Goal: Answer question/provide support: Share knowledge or assist other users

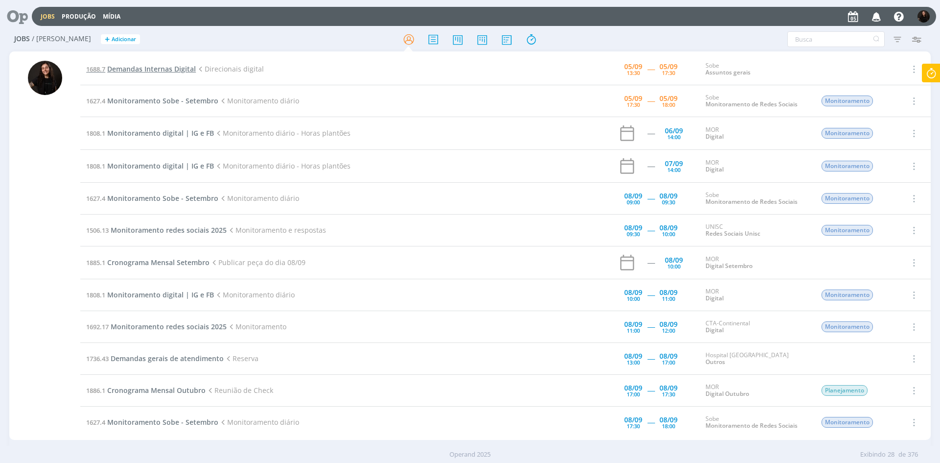
click at [179, 68] on span "Demandas Internas Digital" at bounding box center [151, 68] width 89 height 9
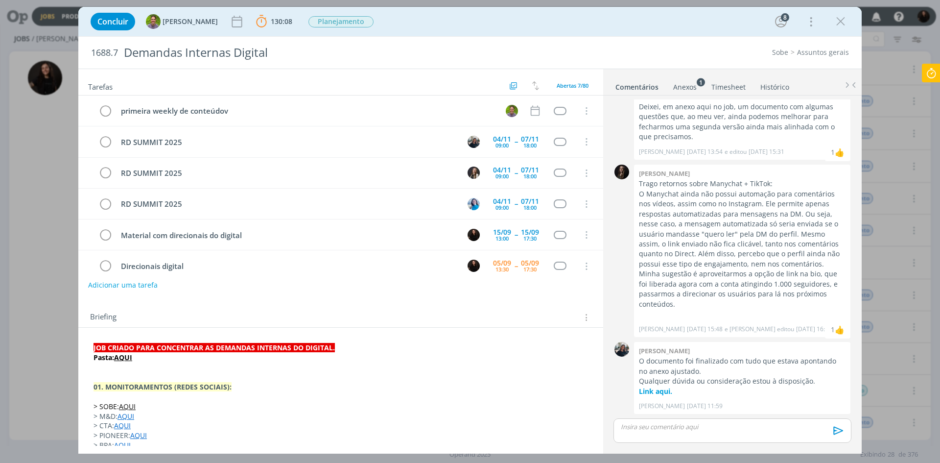
scroll to position [44, 0]
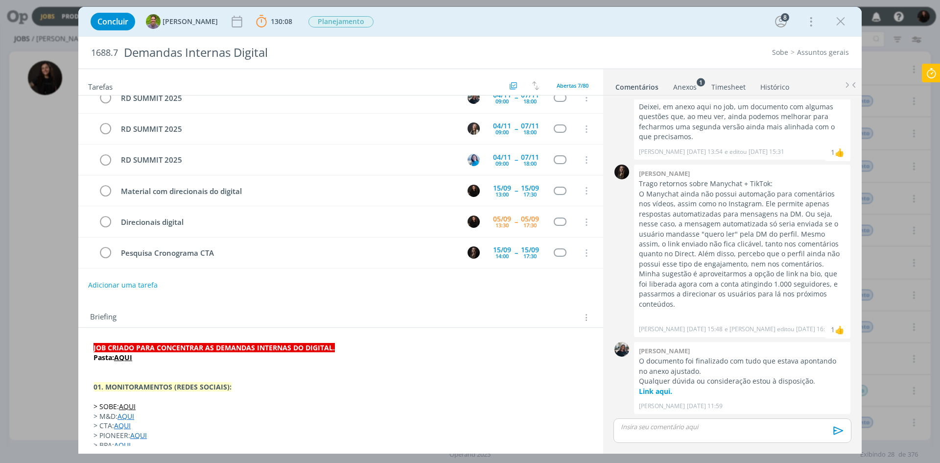
click at [739, 436] on div "dialog" at bounding box center [733, 430] width 238 height 24
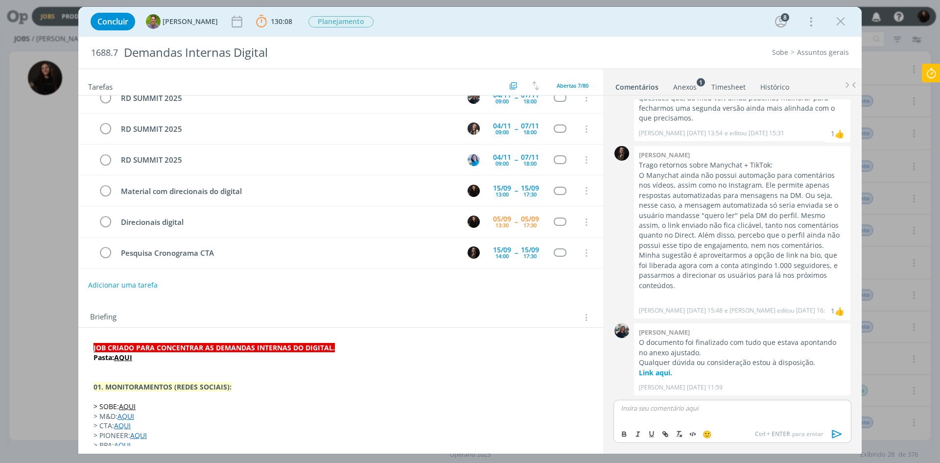
click at [654, 413] on div "dialog" at bounding box center [733, 412] width 238 height 24
drag, startPoint x: 778, startPoint y: 417, endPoint x: 753, endPoint y: 419, distance: 25.5
click at [753, 419] on p "﻿ @ Todos ﻿ Comecei a construir uma página no notion com boas práticas/funciona…" at bounding box center [732, 411] width 222 height 18
click at [668, 436] on icon "dialog" at bounding box center [666, 434] width 8 height 8
paste input "[URL][DOMAIN_NAME]"
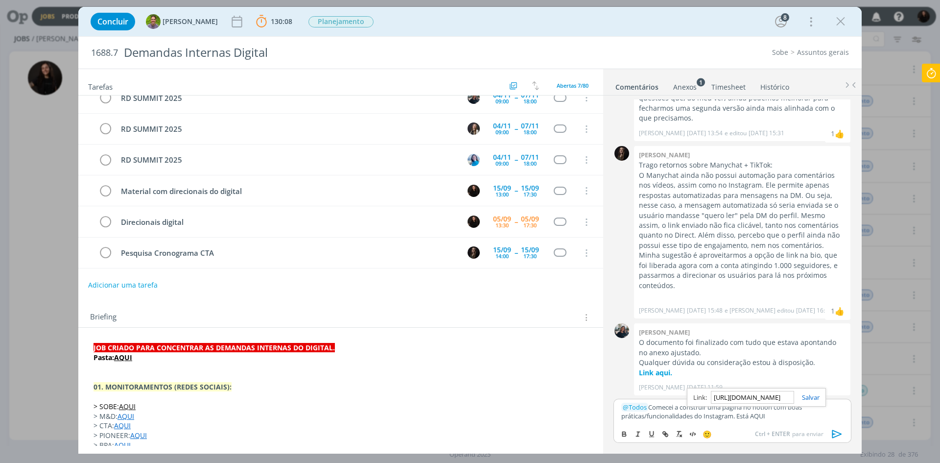
scroll to position [0, 202]
type input "[URL][DOMAIN_NAME]"
click at [809, 402] on link "dialog" at bounding box center [806, 397] width 25 height 9
click at [834, 432] on icon "dialog" at bounding box center [837, 433] width 15 height 15
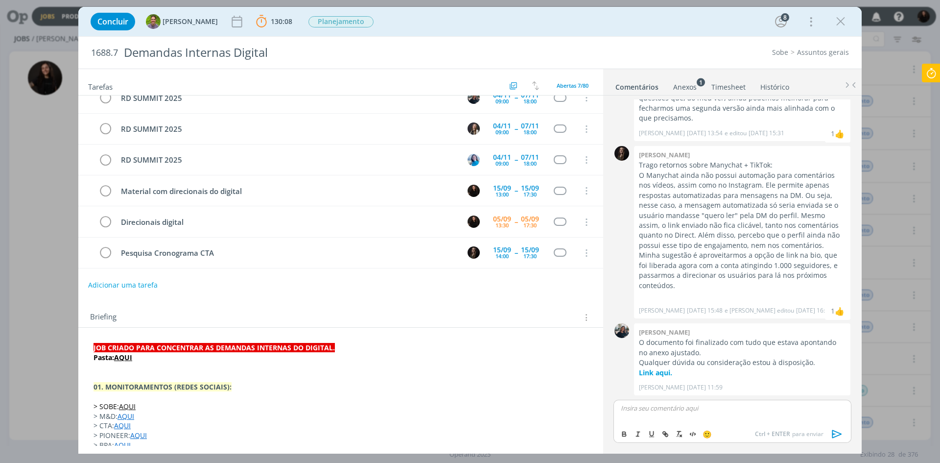
scroll to position [428, 0]
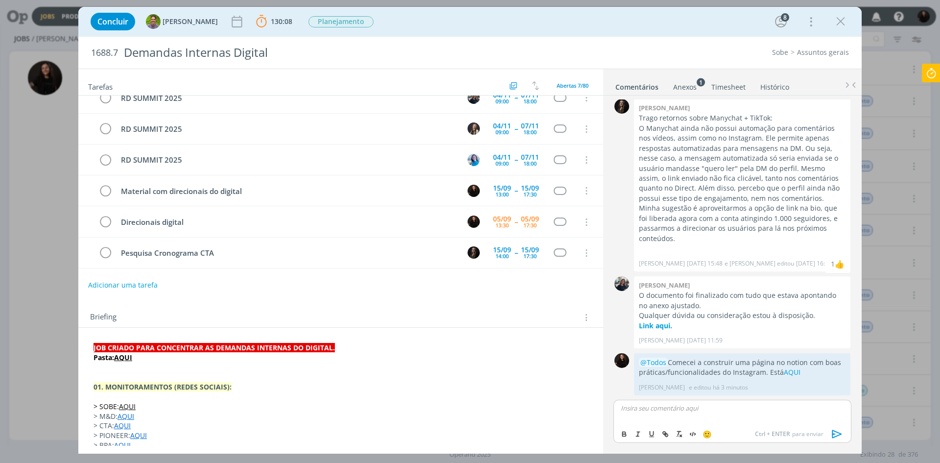
click at [931, 72] on icon at bounding box center [931, 73] width 18 height 19
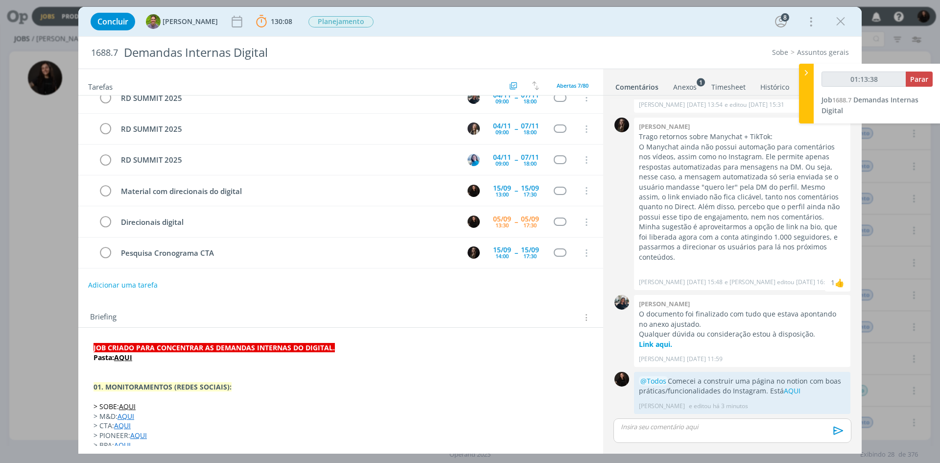
type input "01:13:39"
click at [928, 77] on span "Parar" at bounding box center [919, 78] width 18 height 9
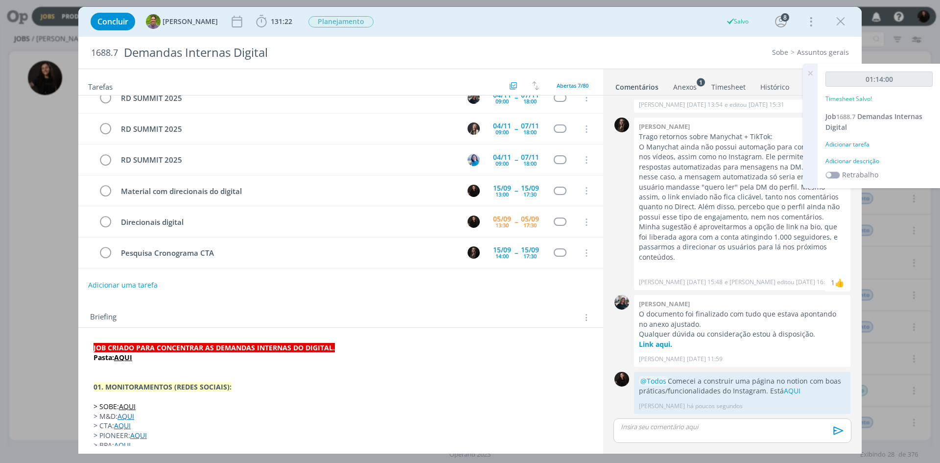
click at [862, 160] on div "Adicionar descrição" at bounding box center [879, 161] width 107 height 9
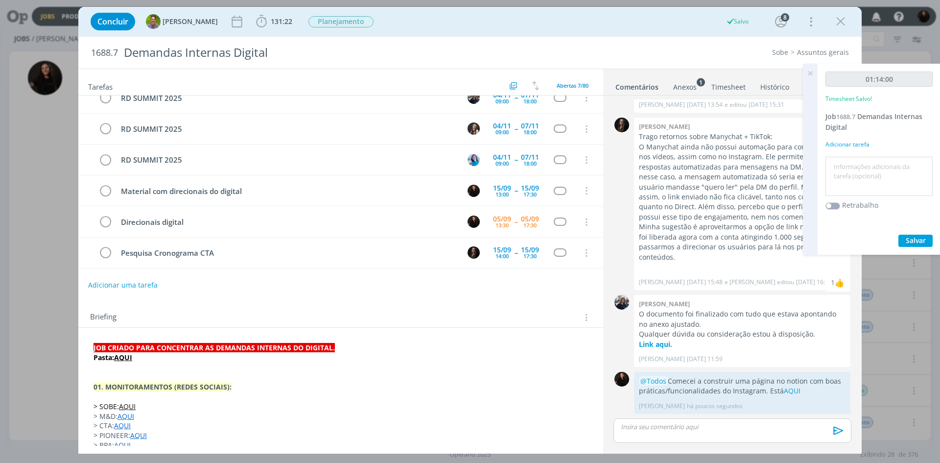
click at [861, 163] on textarea at bounding box center [879, 176] width 102 height 35
type textarea "funcionalidades instagram"
click at [914, 237] on span "Salvar" at bounding box center [916, 240] width 20 height 9
